Goal: Find specific page/section: Find specific page/section

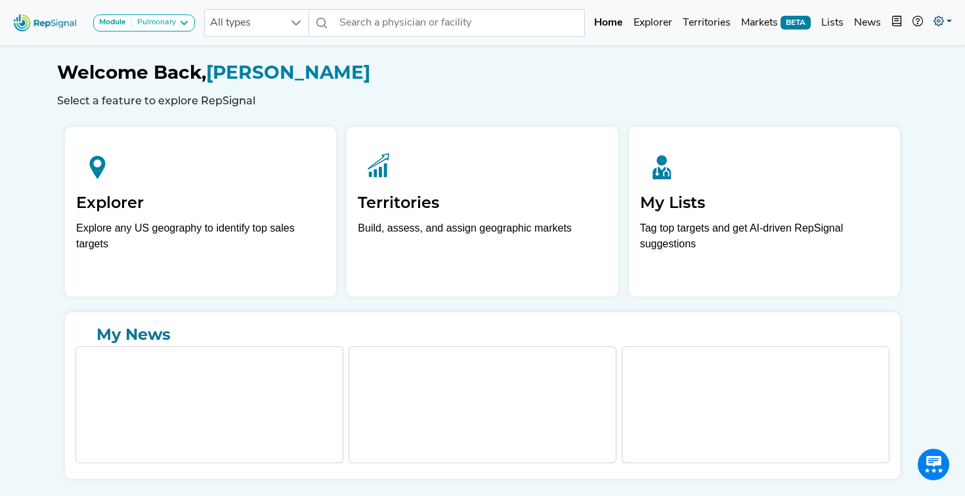
click at [929, 20] on link at bounding box center [942, 23] width 29 height 26
click at [890, 77] on link "Admin" at bounding box center [904, 83] width 104 height 26
click at [648, 26] on link "Explorer" at bounding box center [652, 23] width 49 height 26
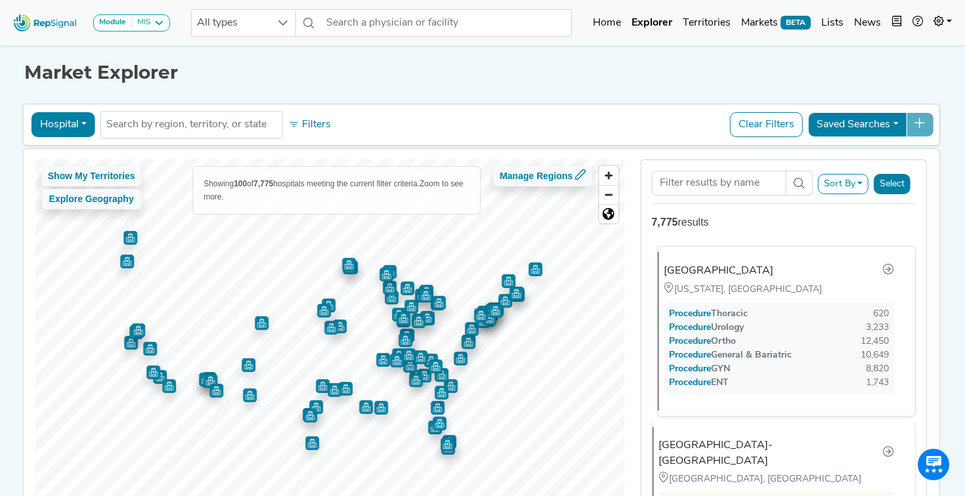
click at [701, 273] on div "[GEOGRAPHIC_DATA]" at bounding box center [718, 271] width 110 height 16
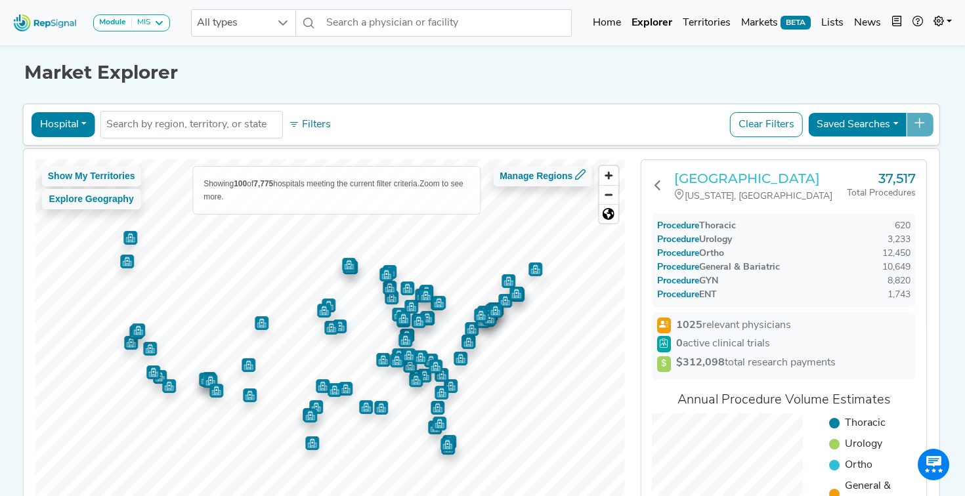
click at [791, 178] on h3 "[GEOGRAPHIC_DATA]" at bounding box center [759, 179] width 173 height 16
drag, startPoint x: 887, startPoint y: 294, endPoint x: 909, endPoint y: 294, distance: 22.3
click at [908, 294] on div "1,743" at bounding box center [898, 295] width 23 height 14
click at [903, 297] on div "1,743" at bounding box center [898, 295] width 23 height 14
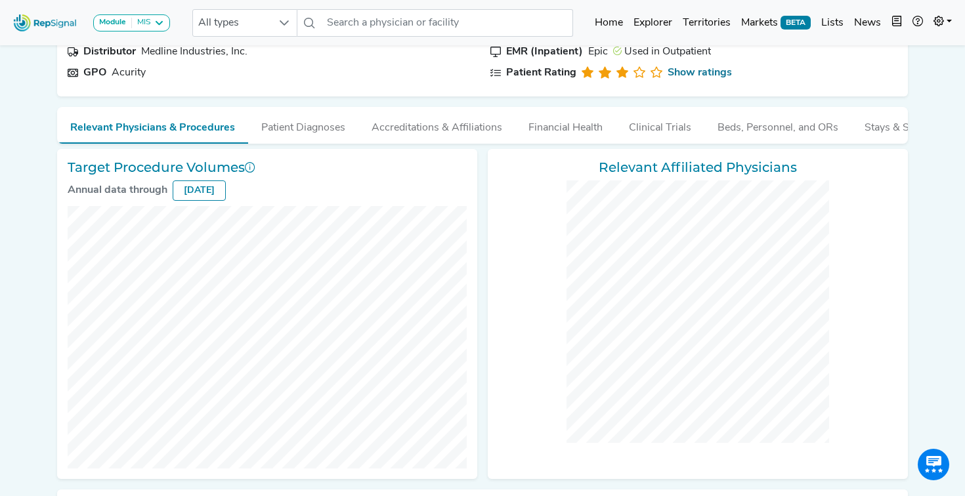
scroll to position [123, 0]
